Goal: Check status: Check status

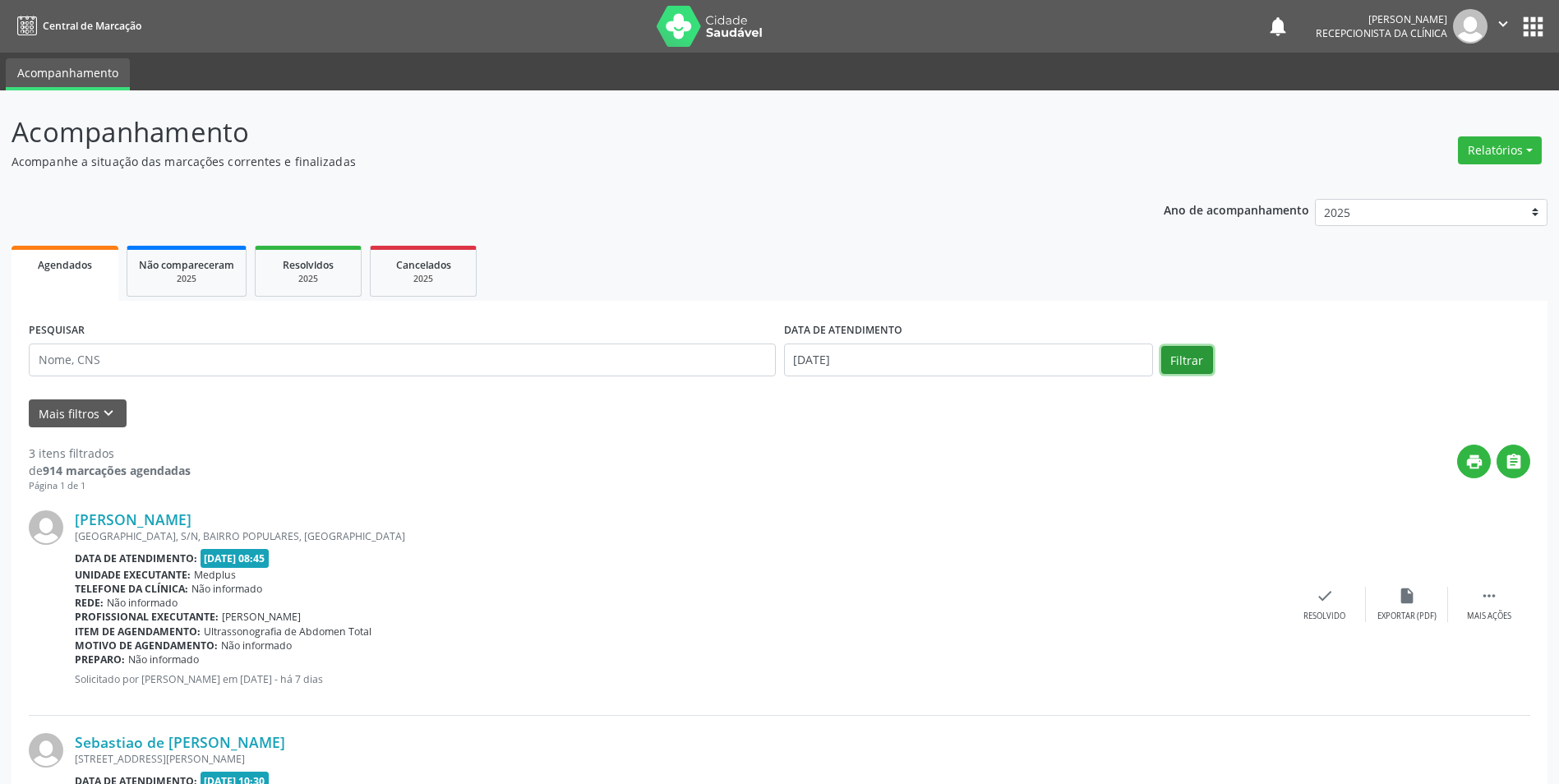
click at [1182, 355] on button "Filtrar" at bounding box center [1187, 360] width 52 height 28
click at [894, 352] on input "[DATE]" at bounding box center [968, 360] width 369 height 32
click at [990, 504] on span "15" at bounding box center [982, 511] width 32 height 32
type input "[DATE]"
click at [1169, 361] on button "Filtrar" at bounding box center [1187, 360] width 52 height 28
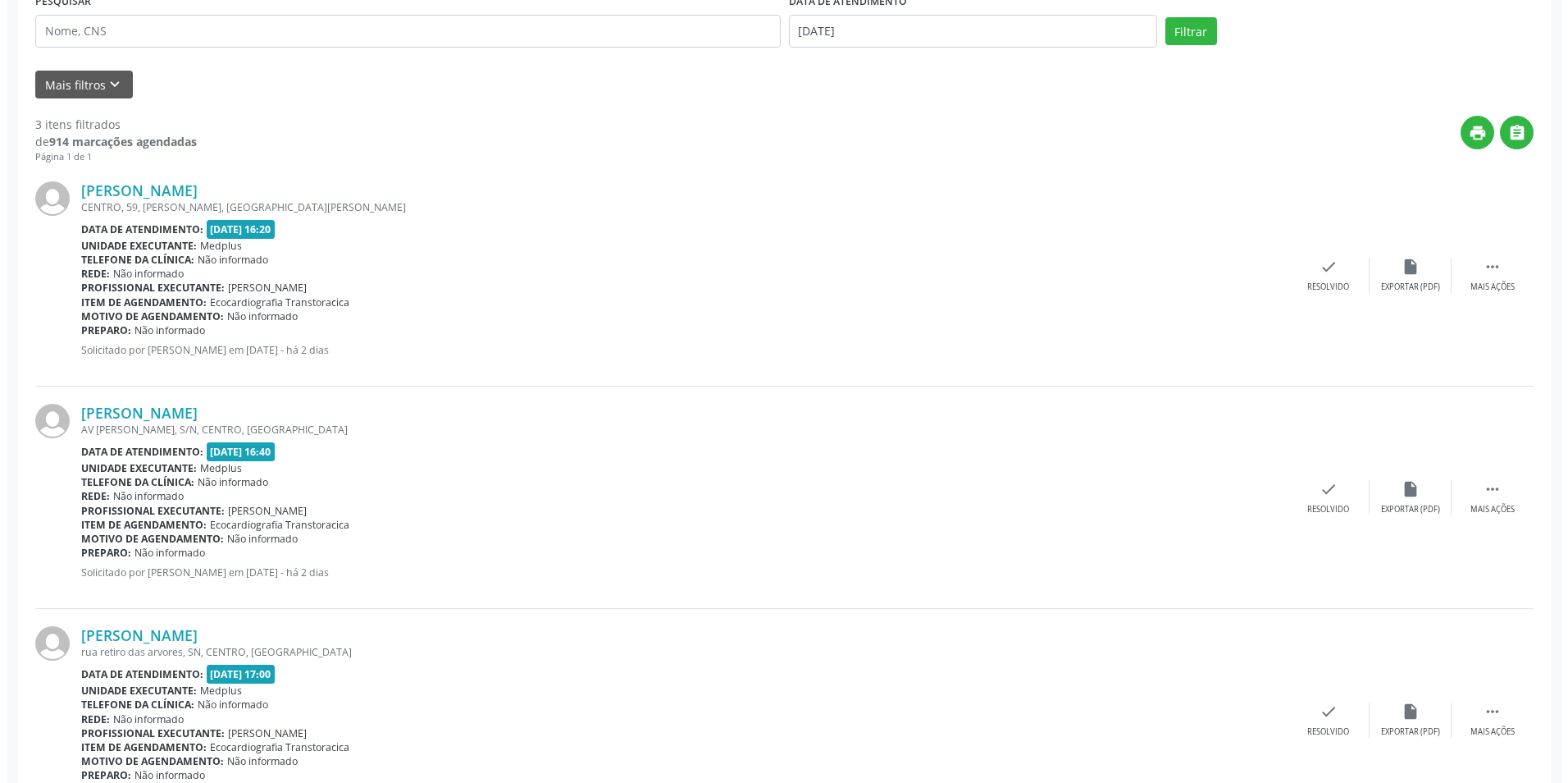
scroll to position [404, 0]
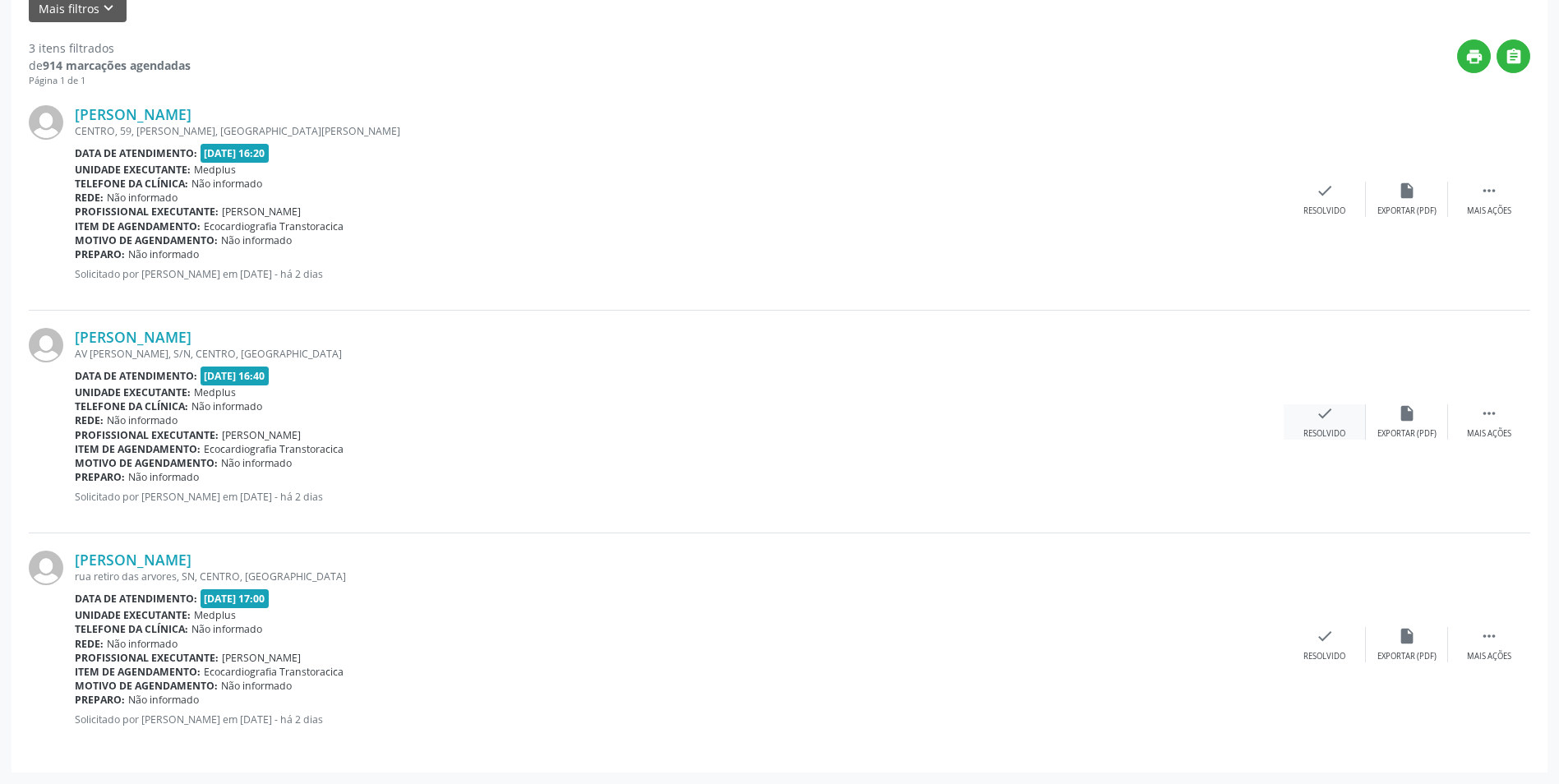
click at [1319, 431] on div "Resolvido" at bounding box center [1324, 434] width 42 height 12
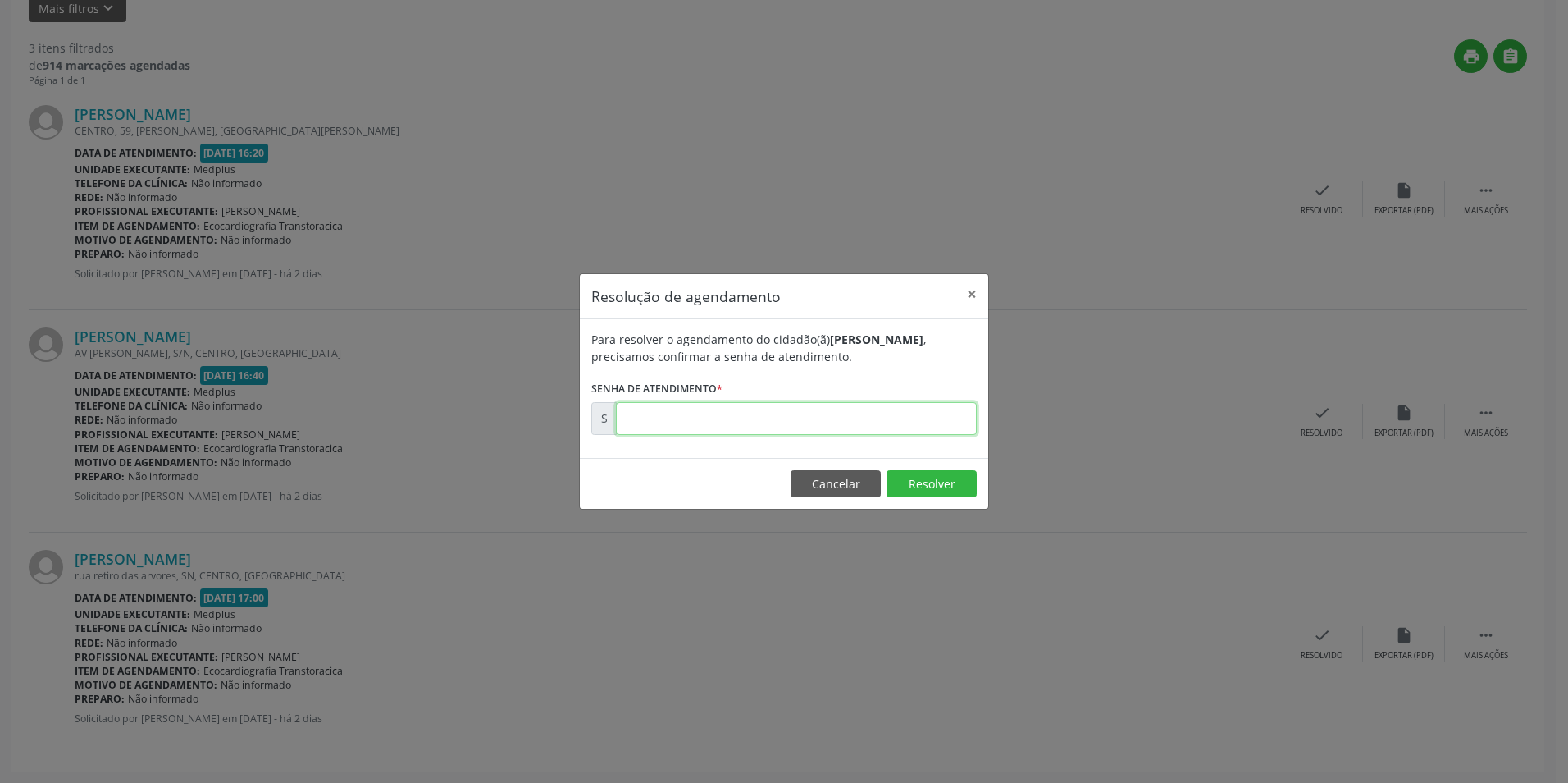
click at [787, 420] on input "text" at bounding box center [796, 418] width 361 height 32
type input "00171147"
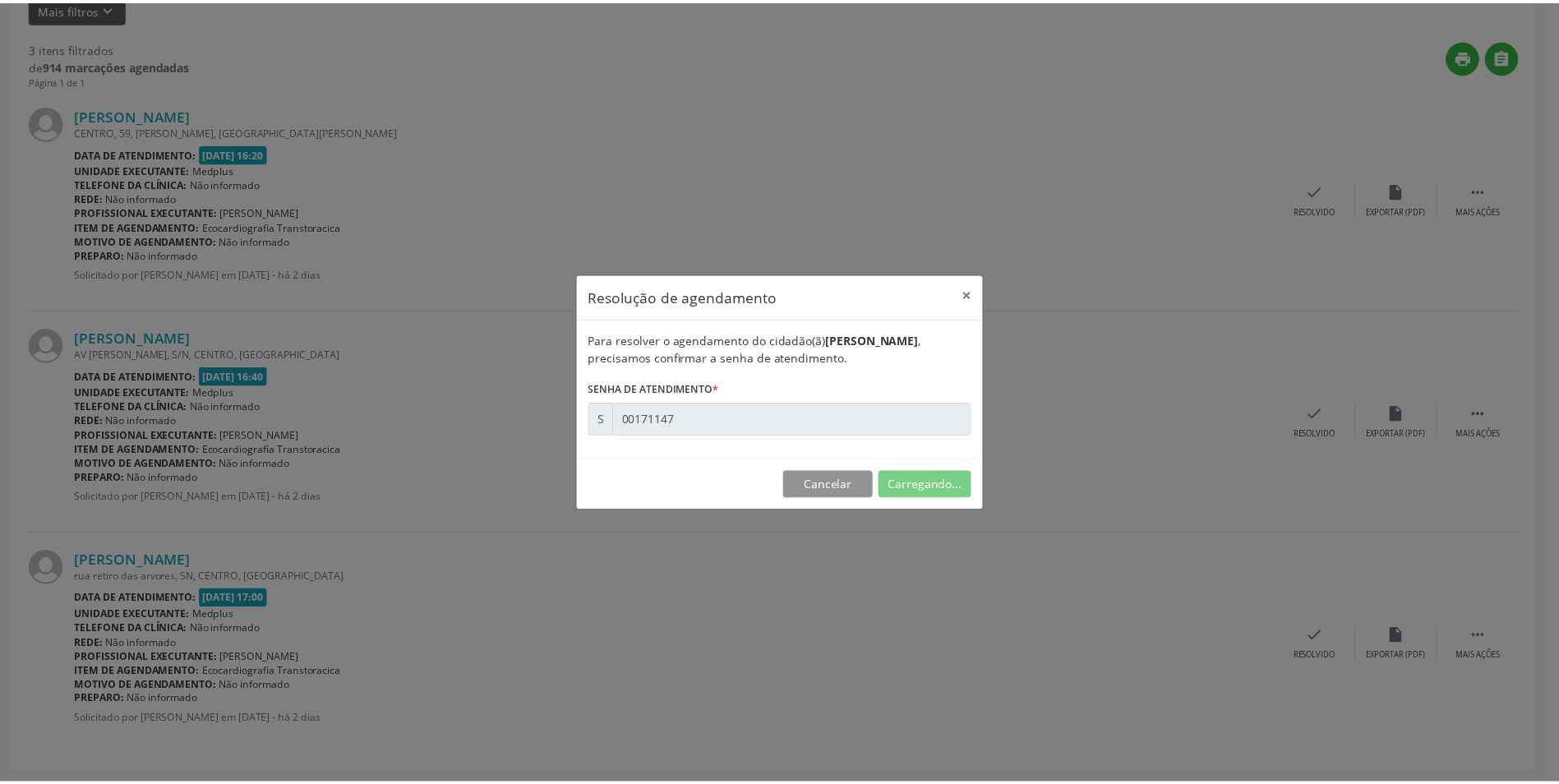
scroll to position [0, 0]
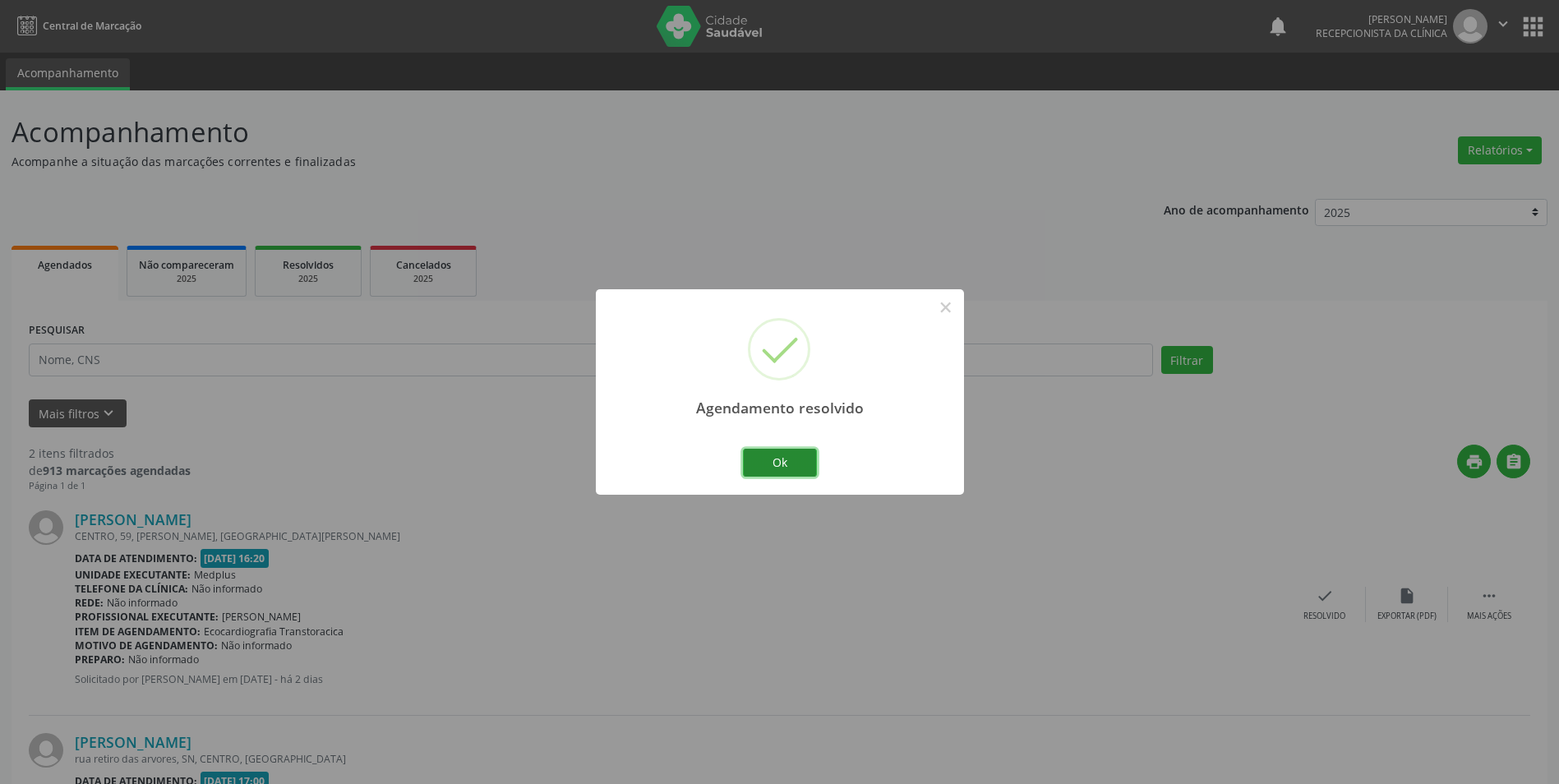
click at [795, 463] on button "Ok" at bounding box center [780, 463] width 74 height 28
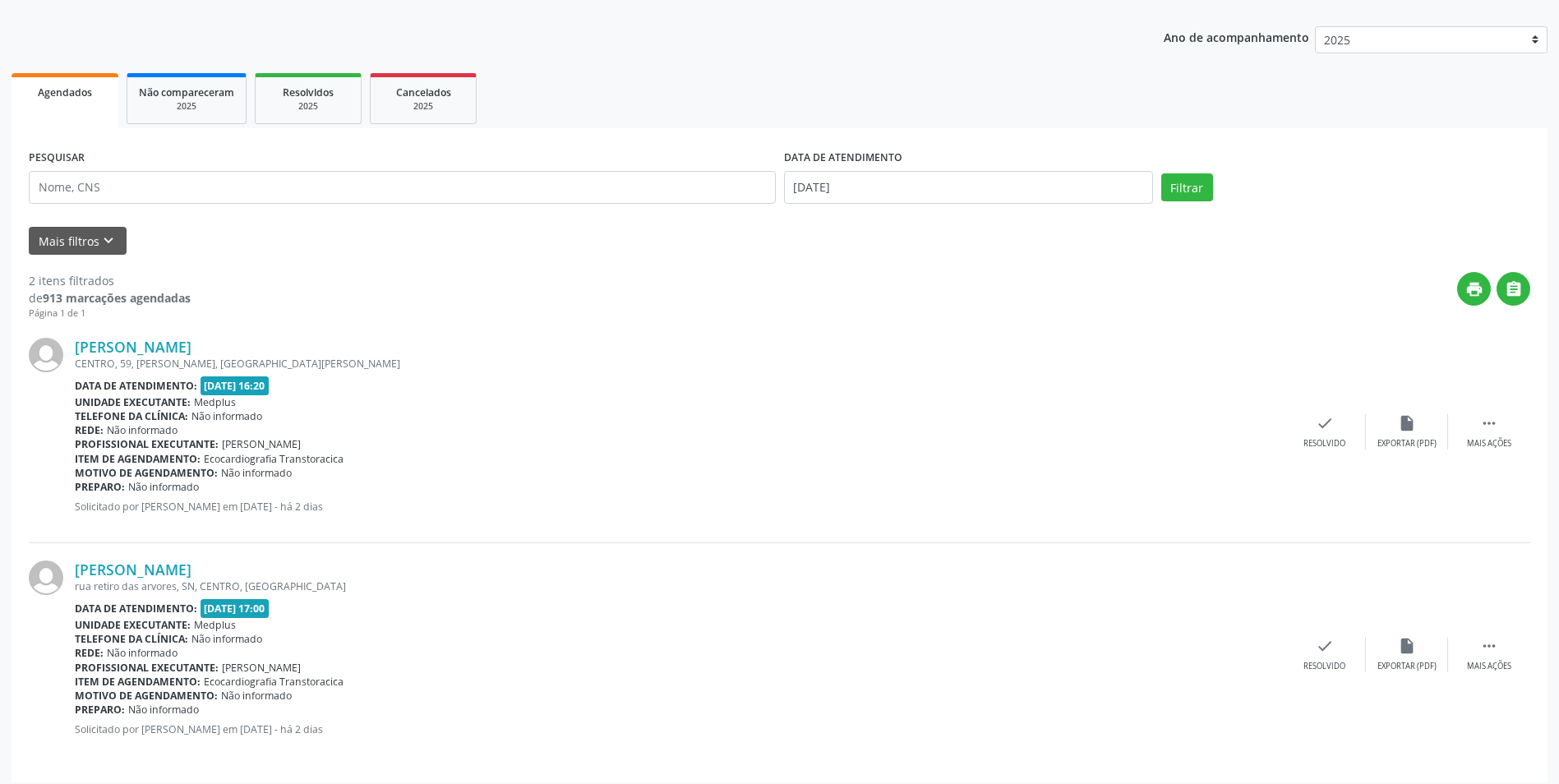
scroll to position [183, 0]
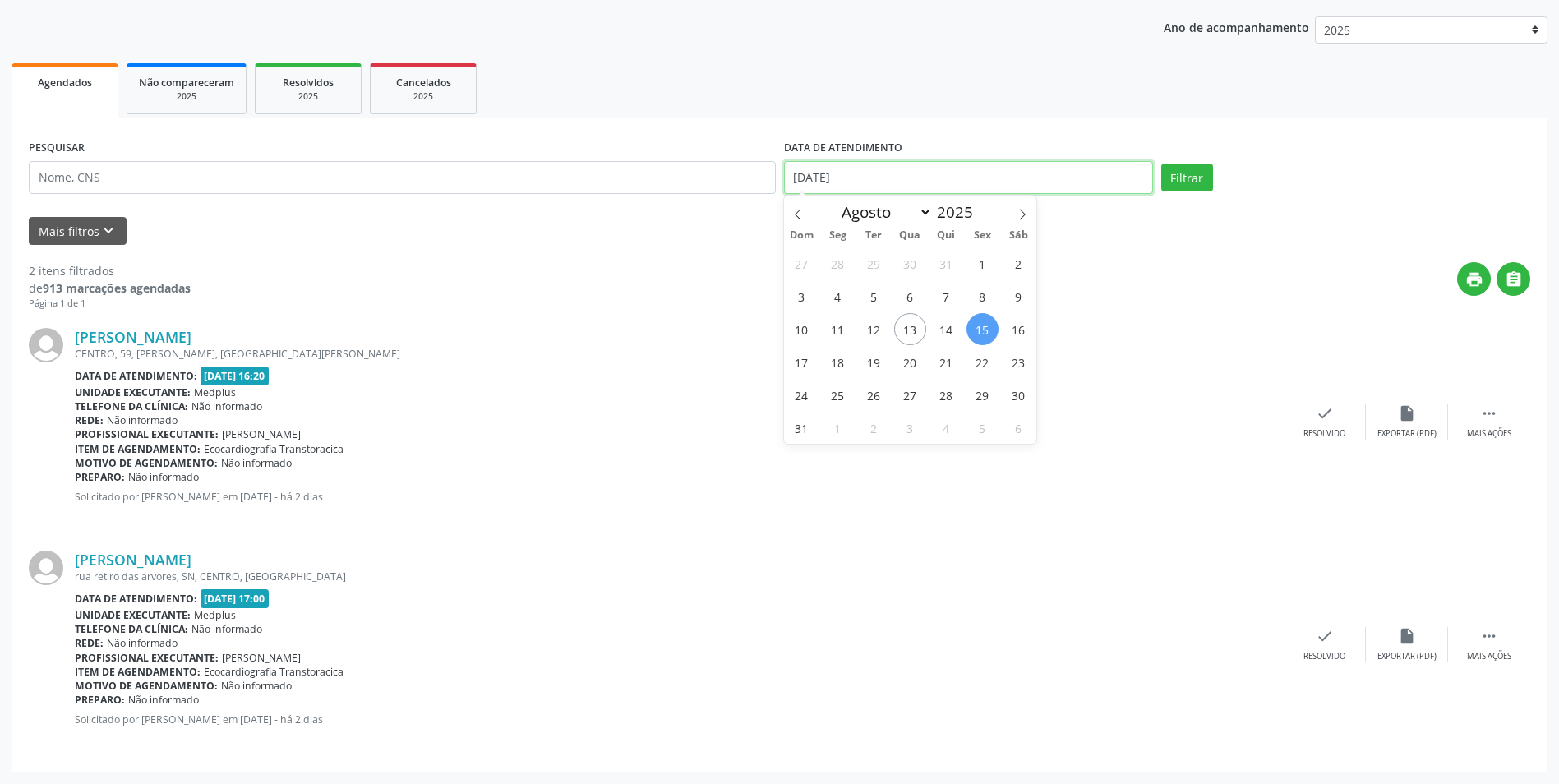
click at [921, 181] on input "[DATE]" at bounding box center [968, 177] width 369 height 32
click at [898, 318] on span "13" at bounding box center [910, 329] width 32 height 32
type input "[DATE]"
click at [898, 318] on span "13" at bounding box center [910, 329] width 32 height 32
click at [1191, 176] on button "Filtrar" at bounding box center [1187, 177] width 52 height 28
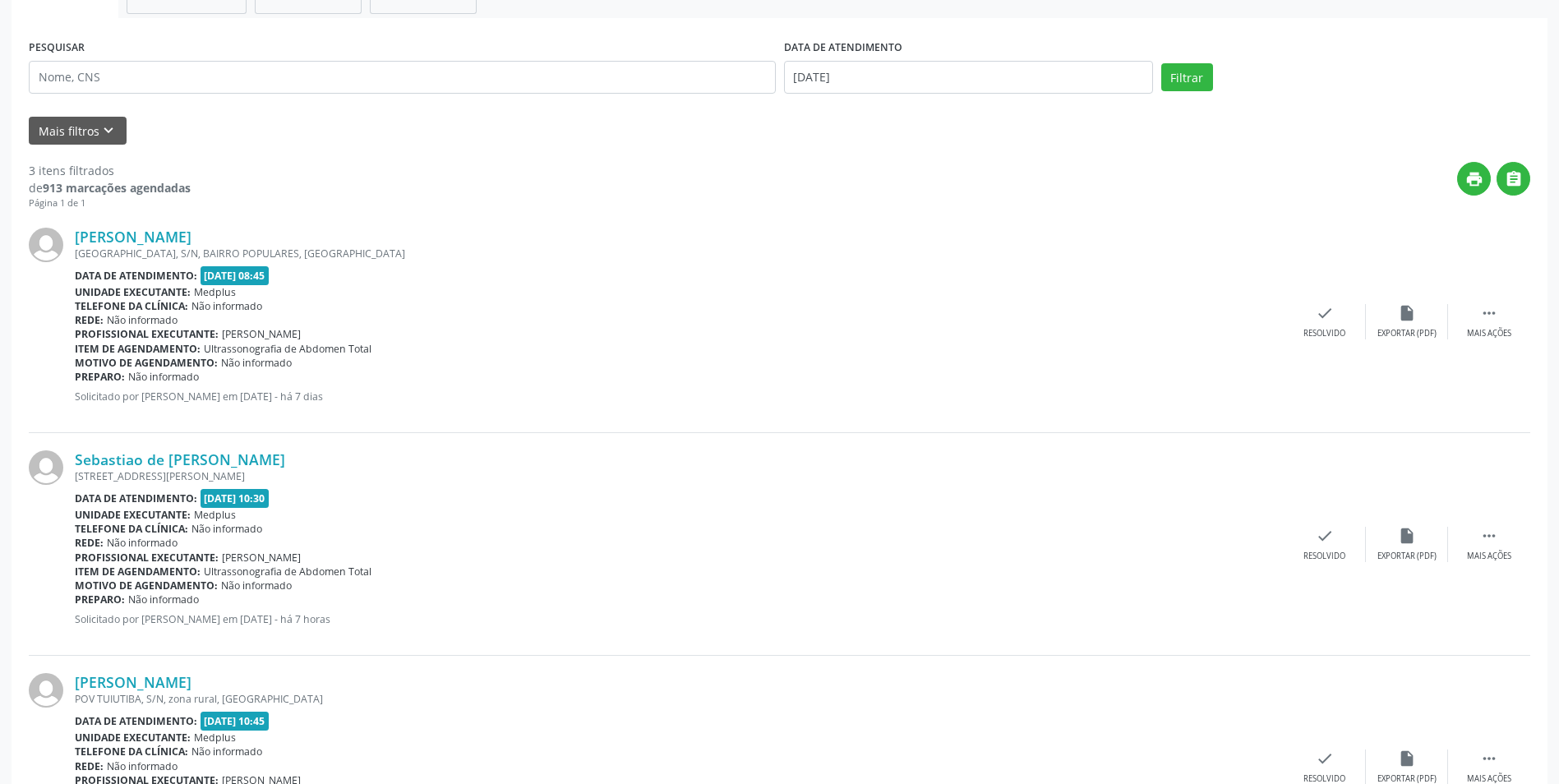
scroll to position [405, 0]
